Goal: Navigation & Orientation: Find specific page/section

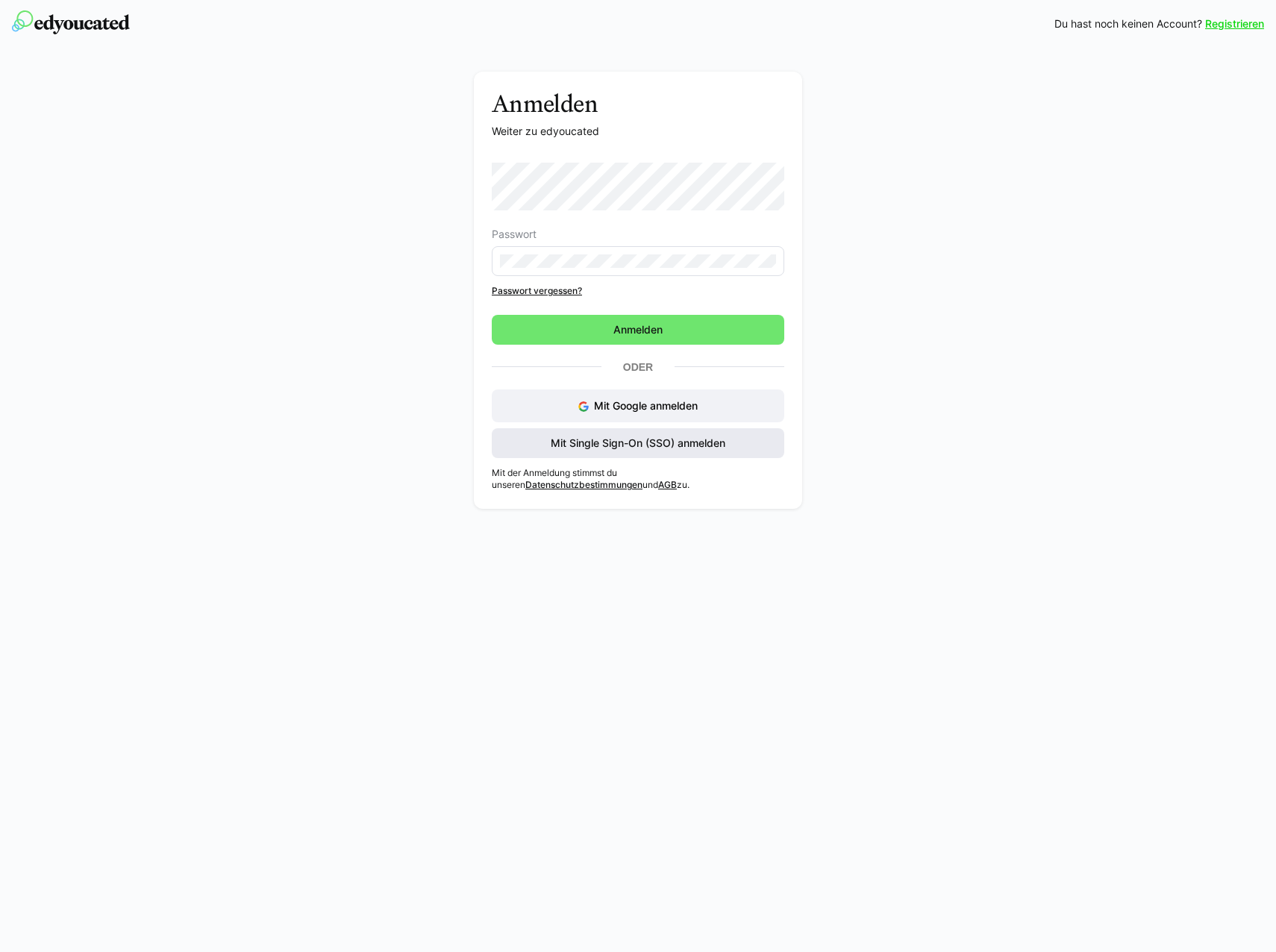
click at [649, 434] on span "Mit Single Sign-On (SSO) anmelden" at bounding box center [638, 442] width 292 height 30
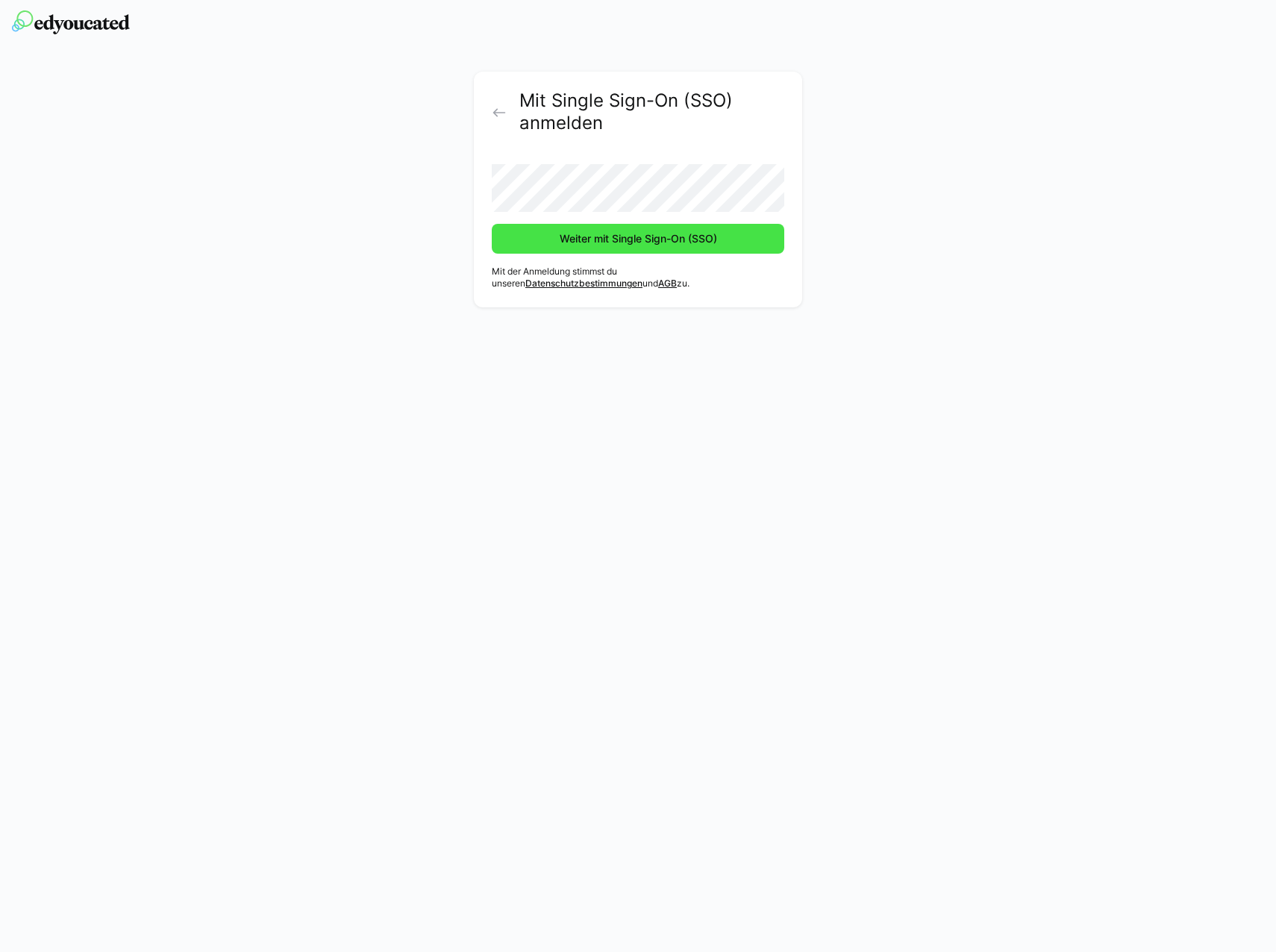
click at [628, 237] on span "Weiter mit Single Sign-On (SSO)" at bounding box center [638, 239] width 162 height 15
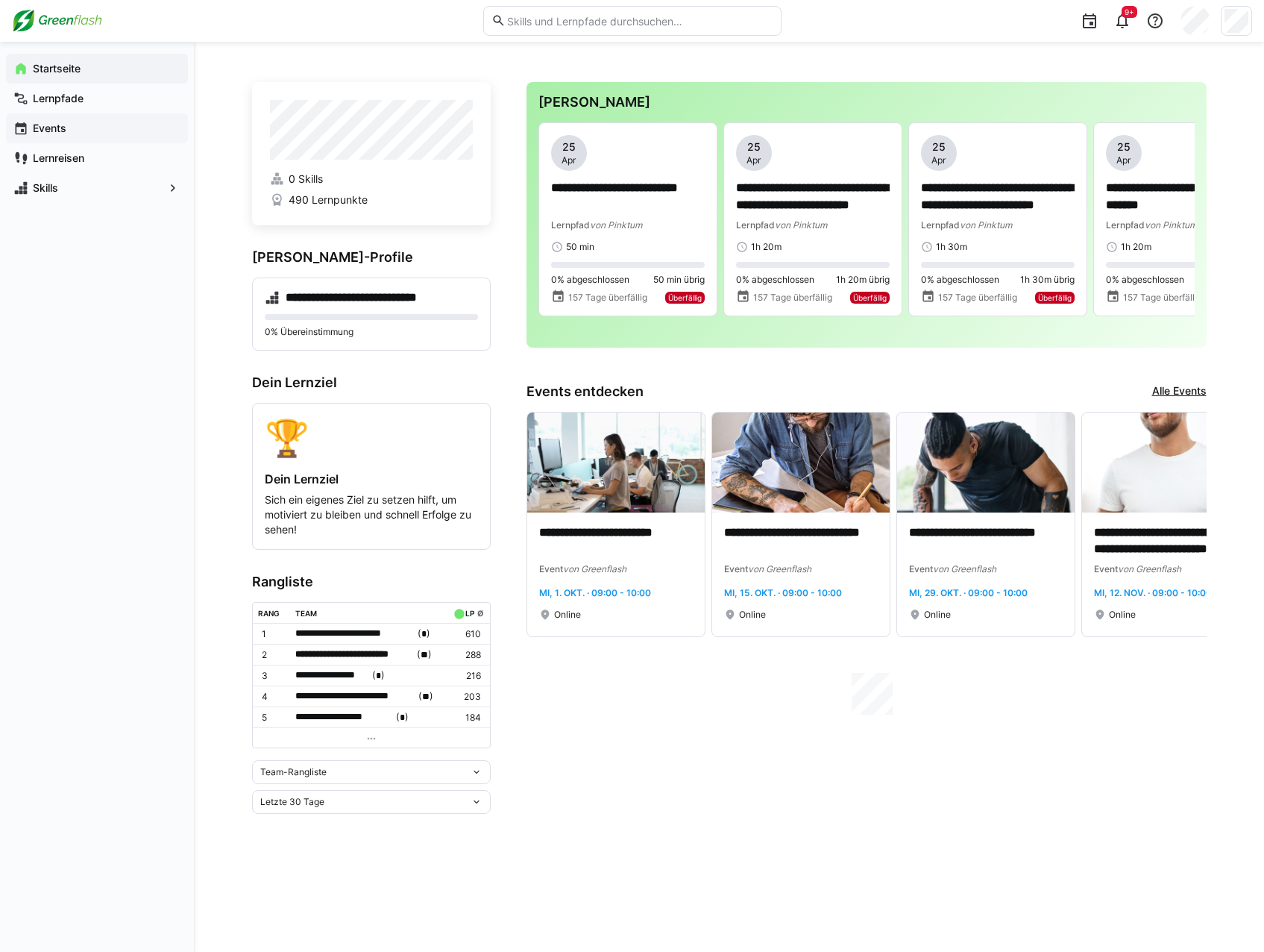
click at [23, 125] on eds-icon at bounding box center [21, 128] width 15 height 15
